Goal: Information Seeking & Learning: Learn about a topic

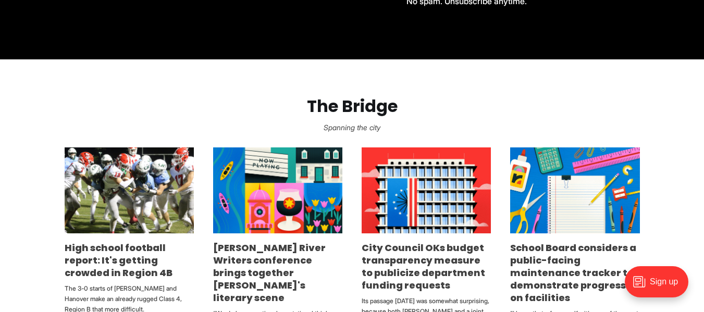
scroll to position [521, 0]
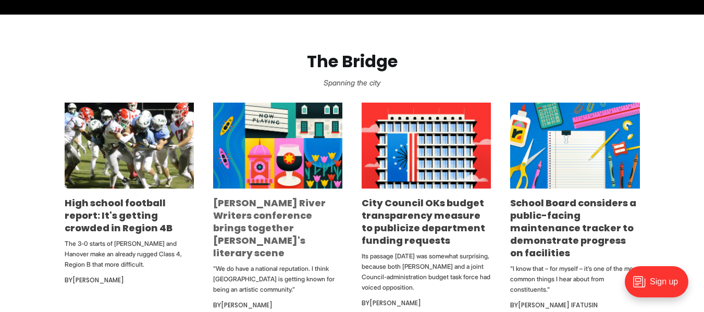
click at [231, 212] on link "[PERSON_NAME] River Writers conference brings together [PERSON_NAME]'s literary…" at bounding box center [269, 227] width 113 height 63
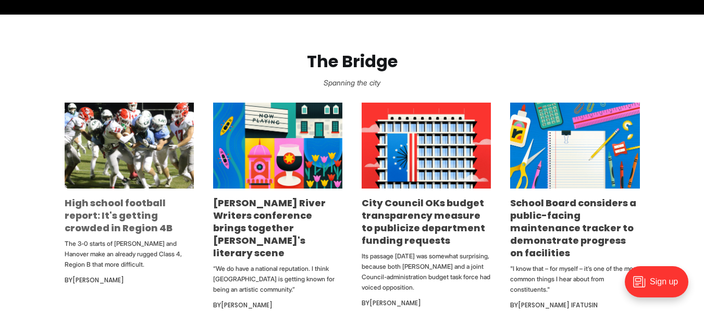
click at [88, 213] on link "High school football report: It's getting crowded in Region 4B" at bounding box center [119, 215] width 108 height 38
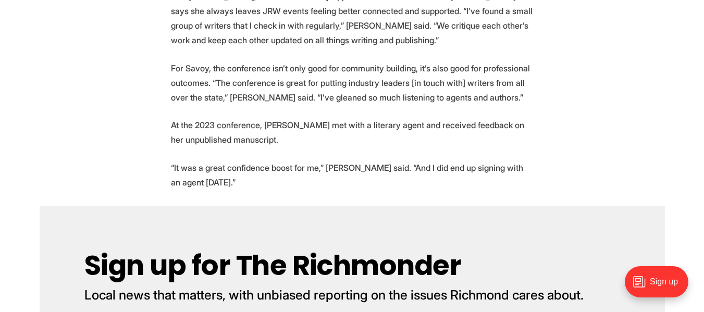
scroll to position [2324, 0]
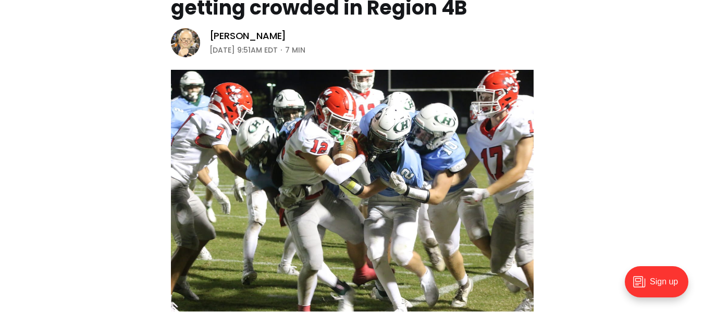
scroll to position [52, 0]
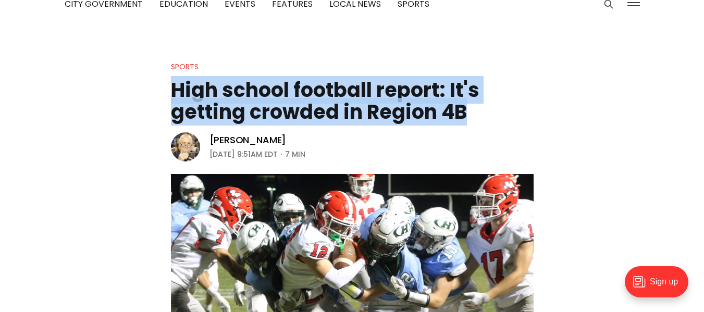
drag, startPoint x: 171, startPoint y: 87, endPoint x: 466, endPoint y: 109, distance: 295.3
click at [466, 109] on h1 "High school football report: It's getting crowded in Region 4B" at bounding box center [352, 101] width 363 height 44
copy h1 "High school football report: It's getting crowded in Region 4B"
